Goal: Navigation & Orientation: Find specific page/section

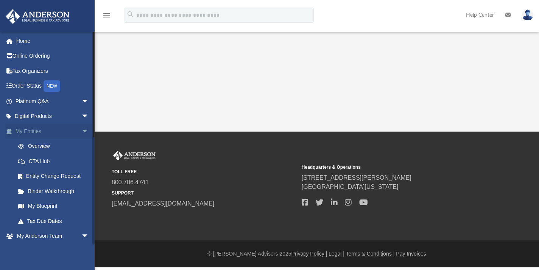
click at [44, 133] on link "My Entities arrow_drop_down" at bounding box center [52, 130] width 95 height 15
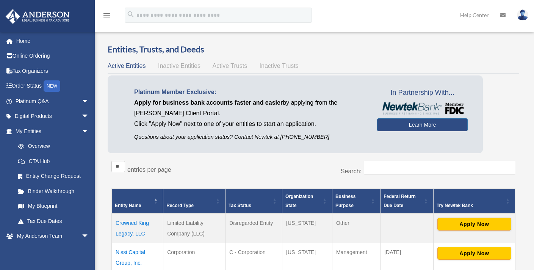
click at [44, 144] on link "Overview" at bounding box center [52, 146] width 82 height 15
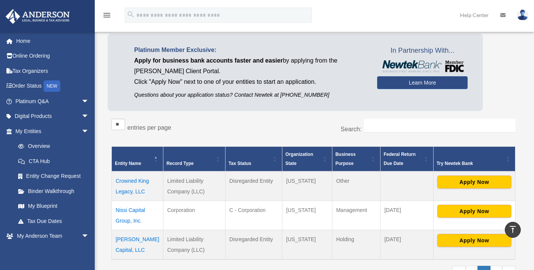
scroll to position [9, 0]
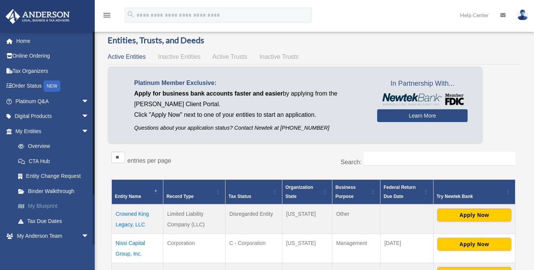
click at [50, 204] on link "My Blueprint" at bounding box center [56, 205] width 90 height 15
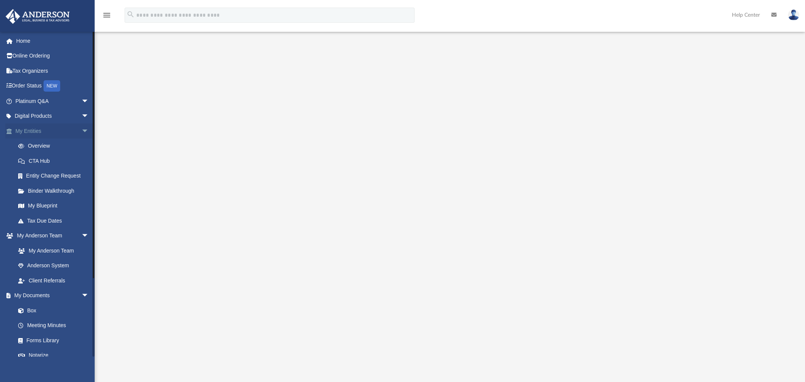
click at [36, 132] on link "My Entities arrow_drop_down" at bounding box center [52, 130] width 95 height 15
click at [61, 146] on link "Overview" at bounding box center [56, 146] width 90 height 15
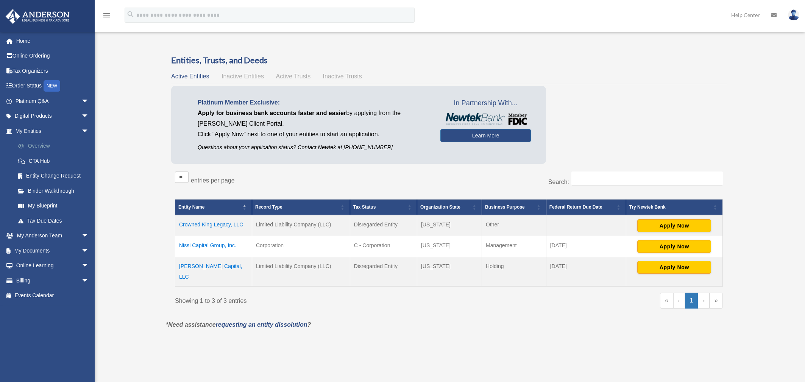
click at [31, 146] on link "Overview" at bounding box center [56, 146] width 90 height 15
click at [49, 206] on link "My Blueprint" at bounding box center [56, 205] width 90 height 15
